Goal: Navigation & Orientation: Find specific page/section

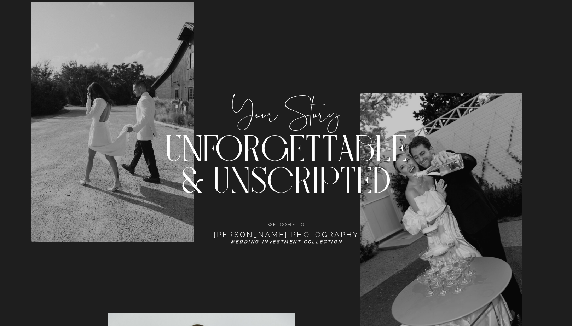
scroll to position [1875, 0]
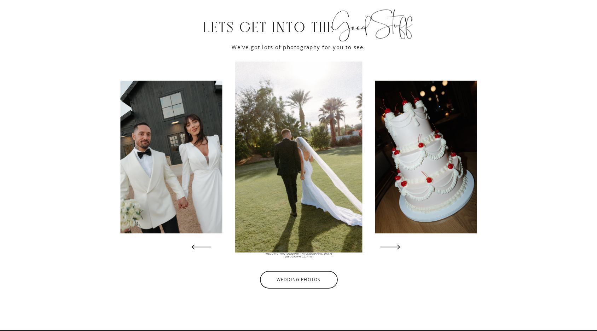
scroll to position [1816, 0]
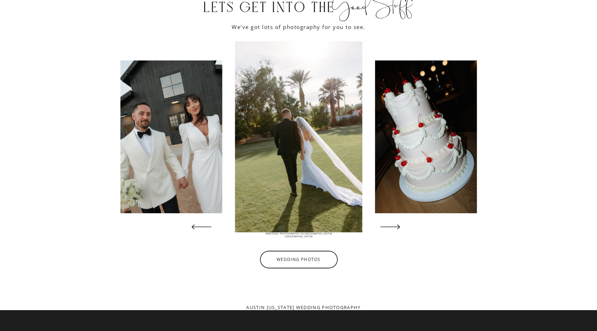
click at [397, 226] on icon at bounding box center [390, 227] width 26 height 26
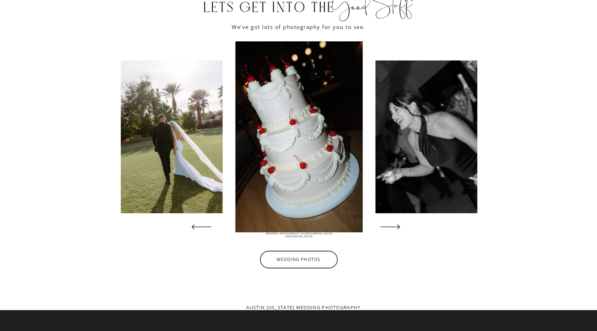
click at [397, 226] on icon at bounding box center [390, 227] width 26 height 26
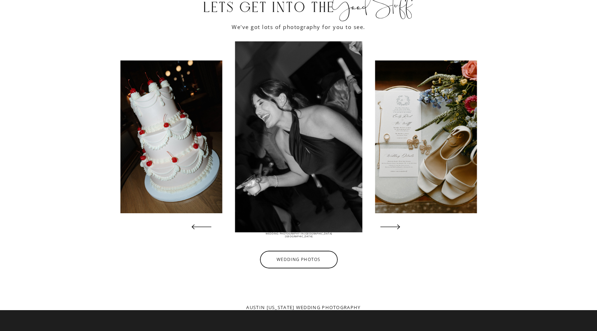
click at [397, 226] on icon at bounding box center [390, 227] width 26 height 26
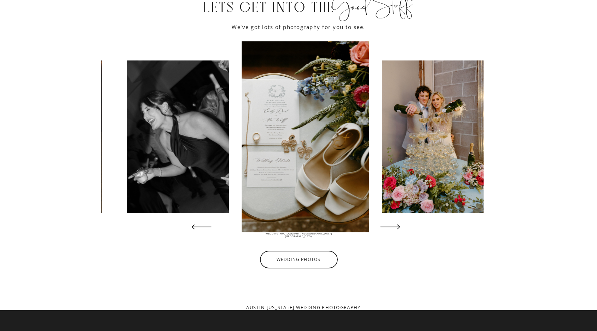
click at [397, 226] on icon at bounding box center [390, 227] width 26 height 26
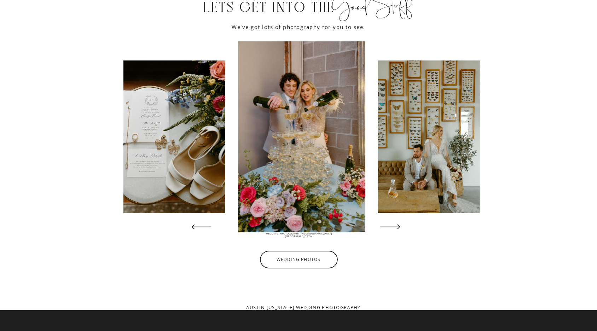
click at [397, 226] on icon at bounding box center [390, 227] width 26 height 26
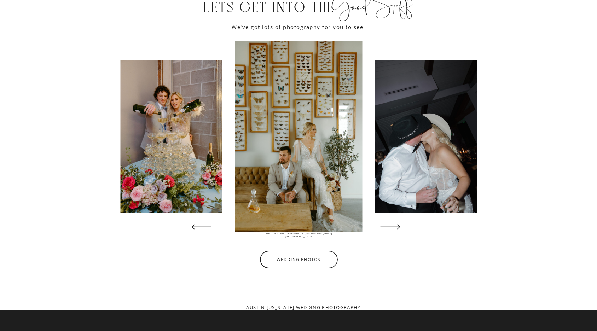
click at [197, 226] on icon at bounding box center [201, 227] width 26 height 26
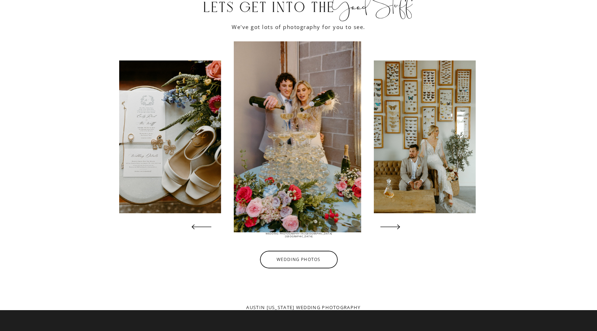
click at [197, 226] on icon at bounding box center [201, 227] width 26 height 26
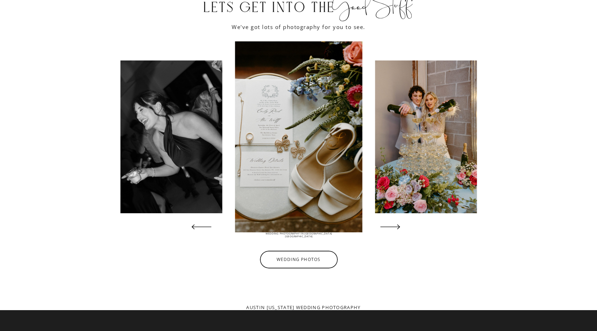
click at [395, 227] on icon at bounding box center [390, 227] width 26 height 26
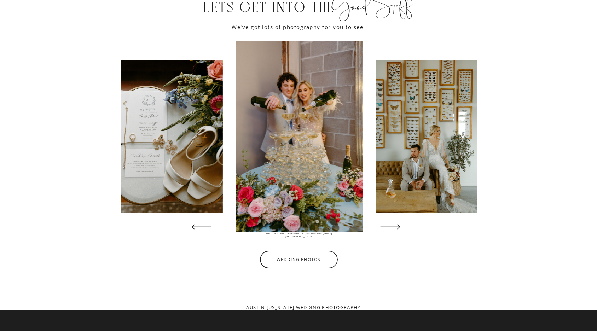
click at [395, 227] on icon at bounding box center [390, 227] width 26 height 26
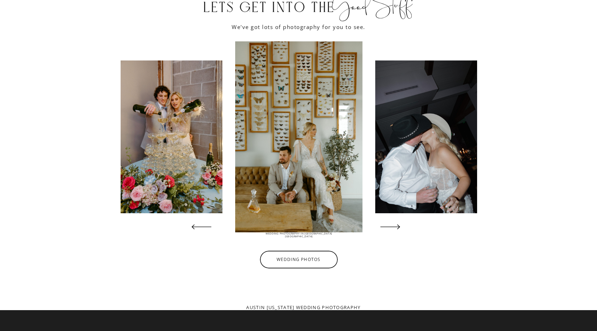
click at [395, 227] on icon at bounding box center [390, 227] width 26 height 26
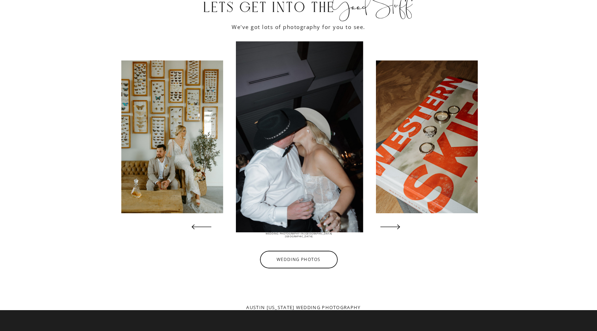
click at [395, 227] on icon at bounding box center [390, 227] width 26 height 26
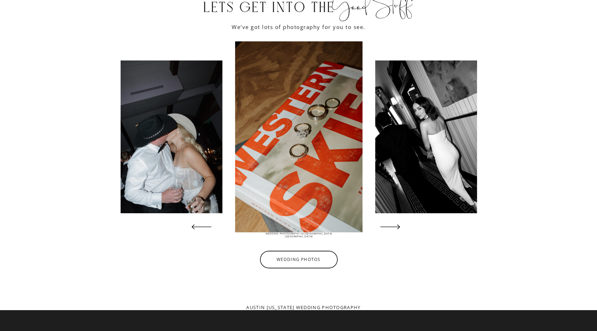
click at [395, 227] on icon at bounding box center [390, 227] width 26 height 26
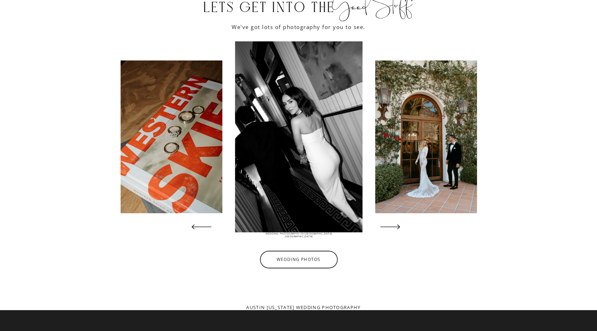
click at [395, 227] on icon at bounding box center [390, 227] width 26 height 26
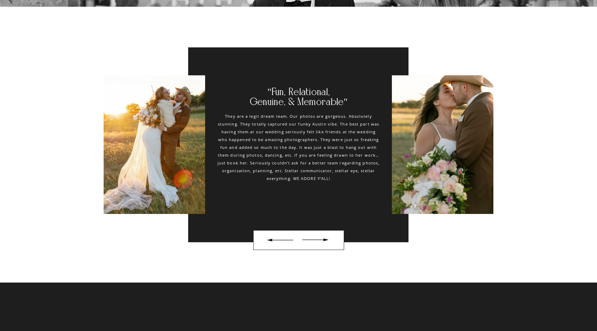
scroll to position [3684, 0]
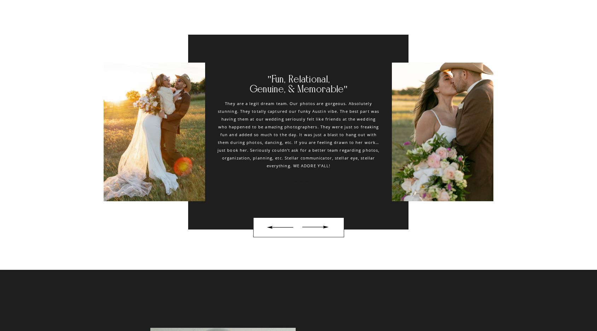
click at [324, 226] on div at bounding box center [315, 227] width 33 height 12
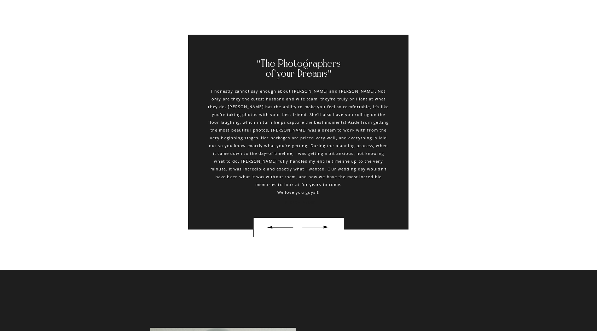
click at [324, 226] on div at bounding box center [315, 227] width 33 height 12
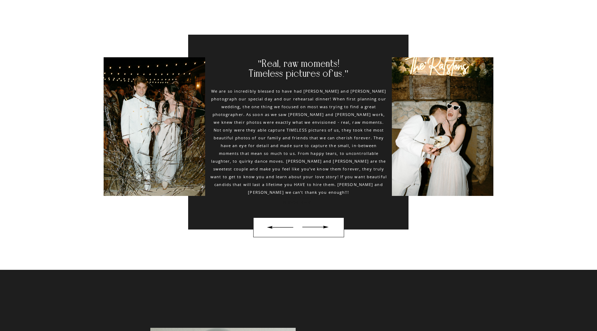
click at [324, 226] on div at bounding box center [315, 227] width 33 height 12
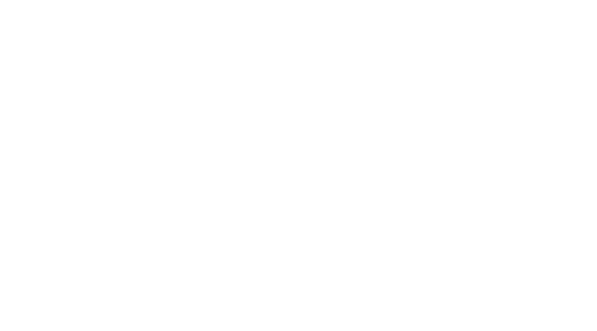
scroll to position [4850, 0]
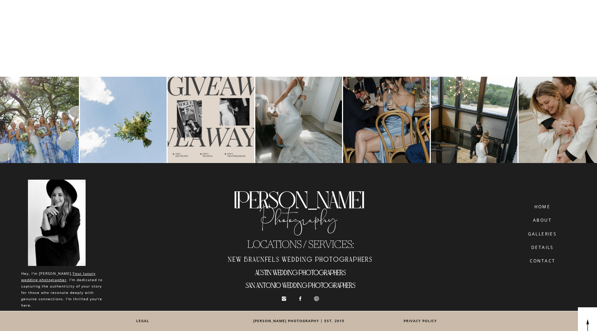
click at [295, 258] on h2 "New Braunfels wedding photographers" at bounding box center [300, 259] width 160 height 12
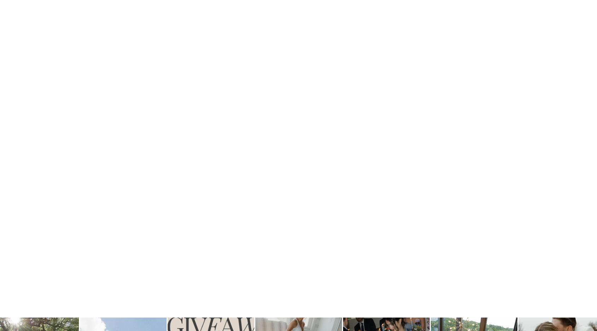
scroll to position [4341, 0]
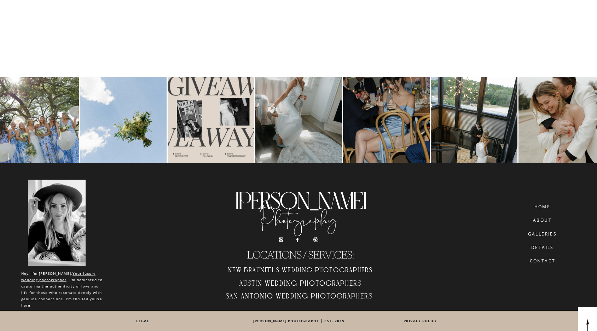
click at [308, 282] on h2 "Austin Wedding Photographers" at bounding box center [300, 285] width 160 height 12
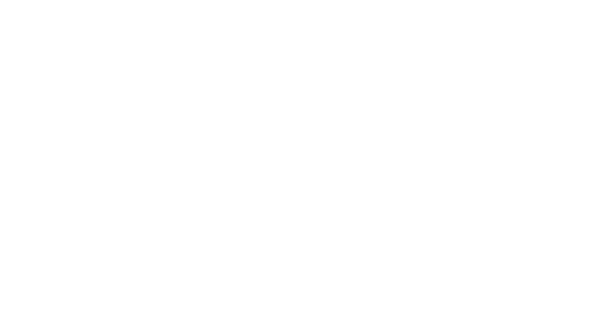
scroll to position [4850, 0]
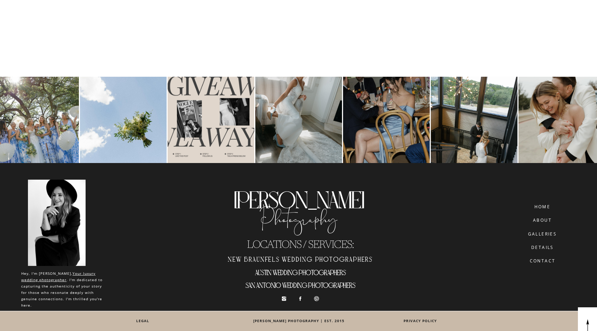
click at [294, 284] on h2 "San Antonio wedding photographers" at bounding box center [300, 287] width 160 height 12
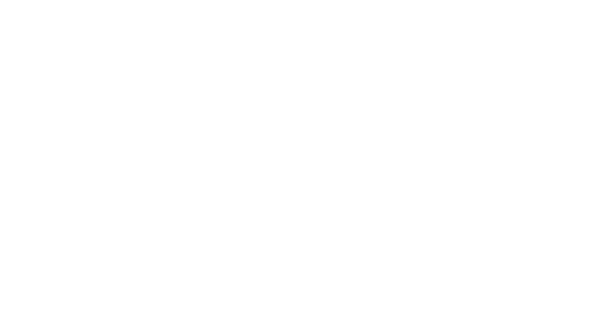
scroll to position [4350, 0]
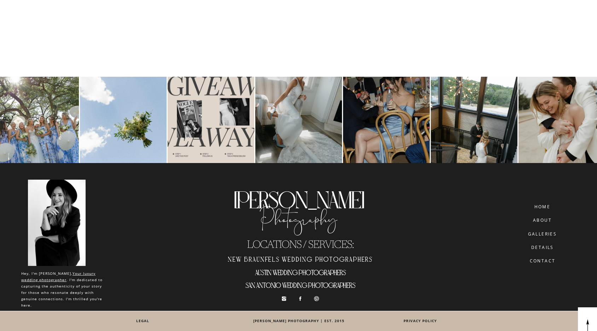
click at [309, 273] on h2 "austin wedding photographers" at bounding box center [300, 274] width 160 height 12
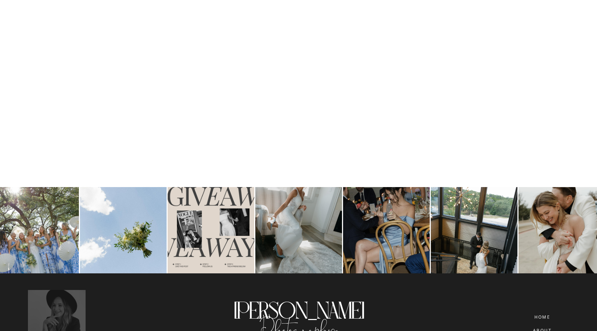
scroll to position [4795, 0]
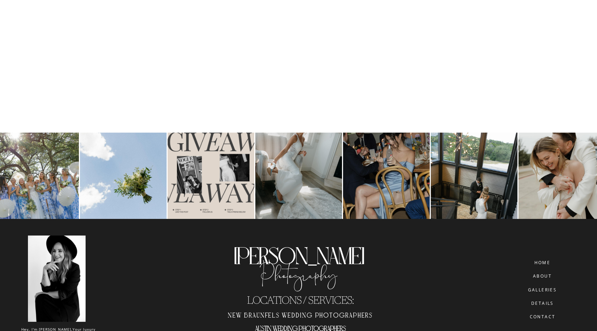
click at [285, 314] on h2 "New Braunfels wedding photographers" at bounding box center [300, 315] width 160 height 12
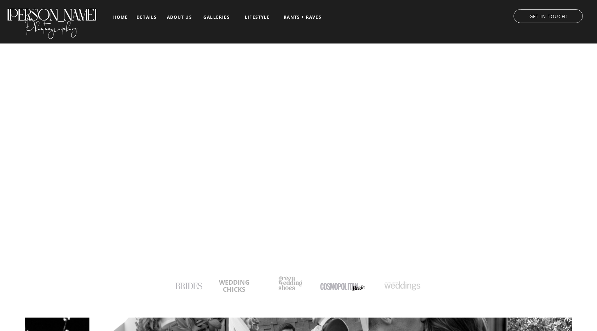
click at [145, 15] on nav "details" at bounding box center [146, 17] width 20 height 4
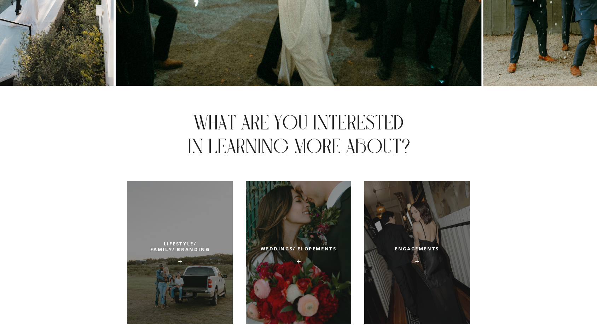
scroll to position [2448, 0]
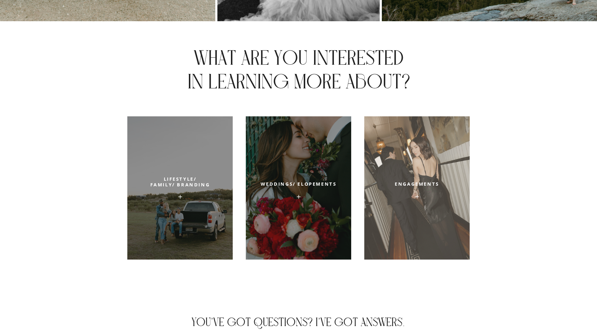
click at [397, 190] on div at bounding box center [416, 187] width 105 height 143
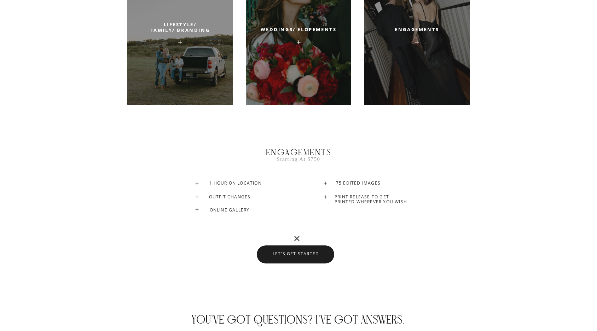
scroll to position [2598, 0]
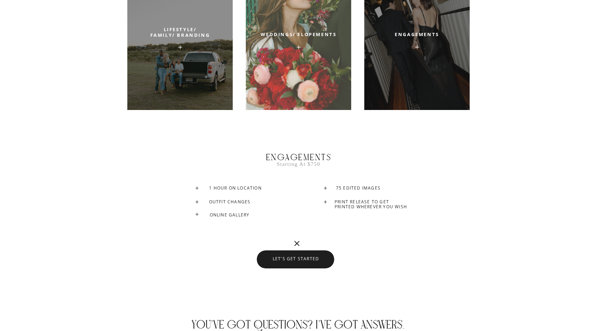
click at [305, 75] on div at bounding box center [298, 38] width 105 height 143
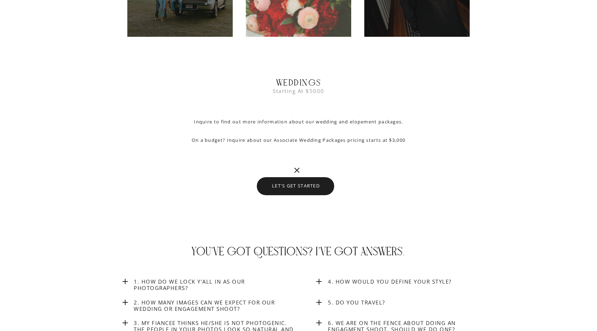
scroll to position [2672, 0]
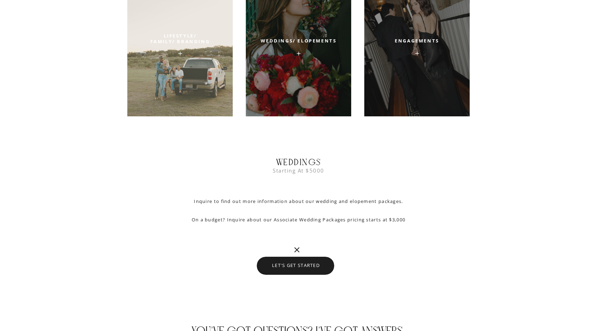
click at [171, 109] on div at bounding box center [179, 44] width 105 height 143
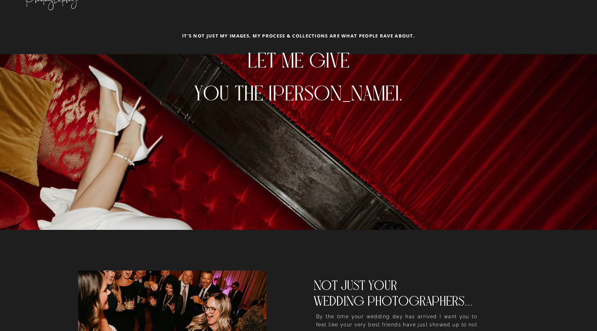
scroll to position [0, 0]
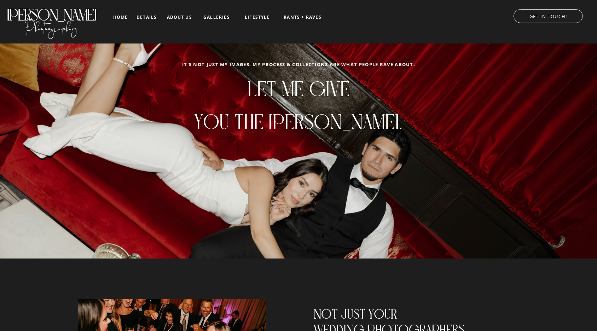
click at [176, 19] on nav "about us" at bounding box center [179, 17] width 29 height 5
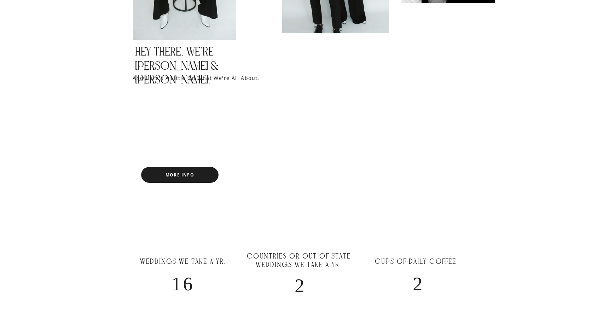
scroll to position [440, 0]
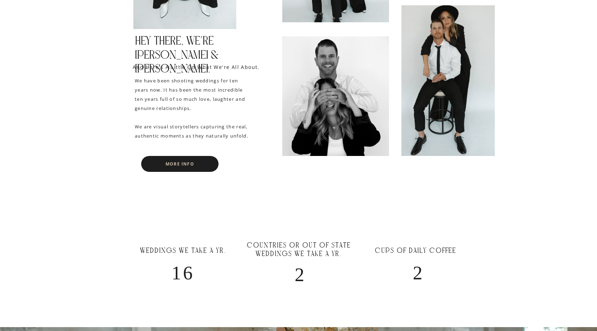
click at [182, 164] on nav "MORE INFO" at bounding box center [180, 164] width 60 height 5
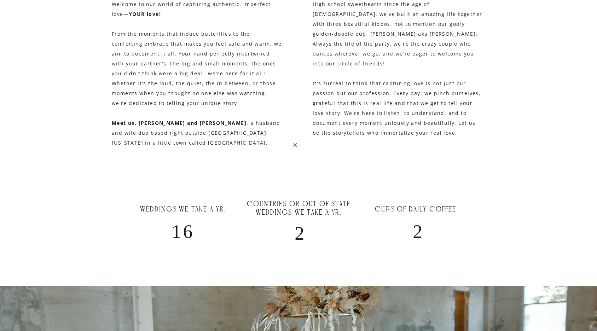
scroll to position [0, 0]
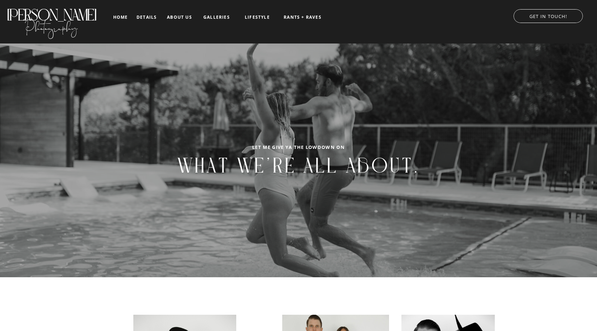
click at [251, 16] on nav "LIFESTYLE" at bounding box center [257, 17] width 36 height 5
click at [251, 56] on nav "BRANDING" at bounding box center [257, 58] width 36 height 5
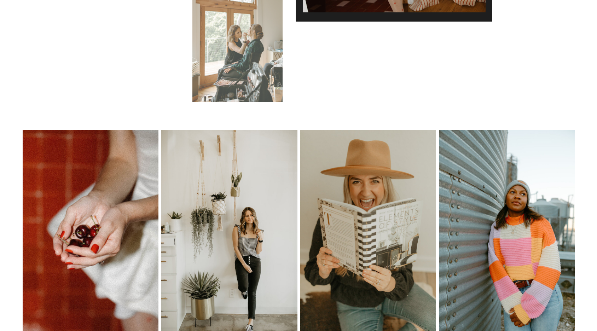
scroll to position [1780, 0]
